Goal: Information Seeking & Learning: Learn about a topic

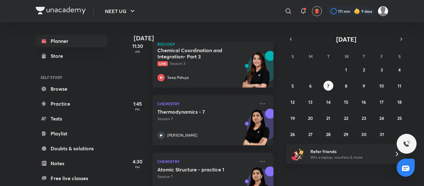
scroll to position [100, 0]
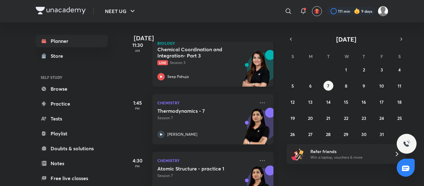
click at [219, 74] on div "Seep Pahuja" at bounding box center [205, 76] width 97 height 7
